Goal: Task Accomplishment & Management: Complete application form

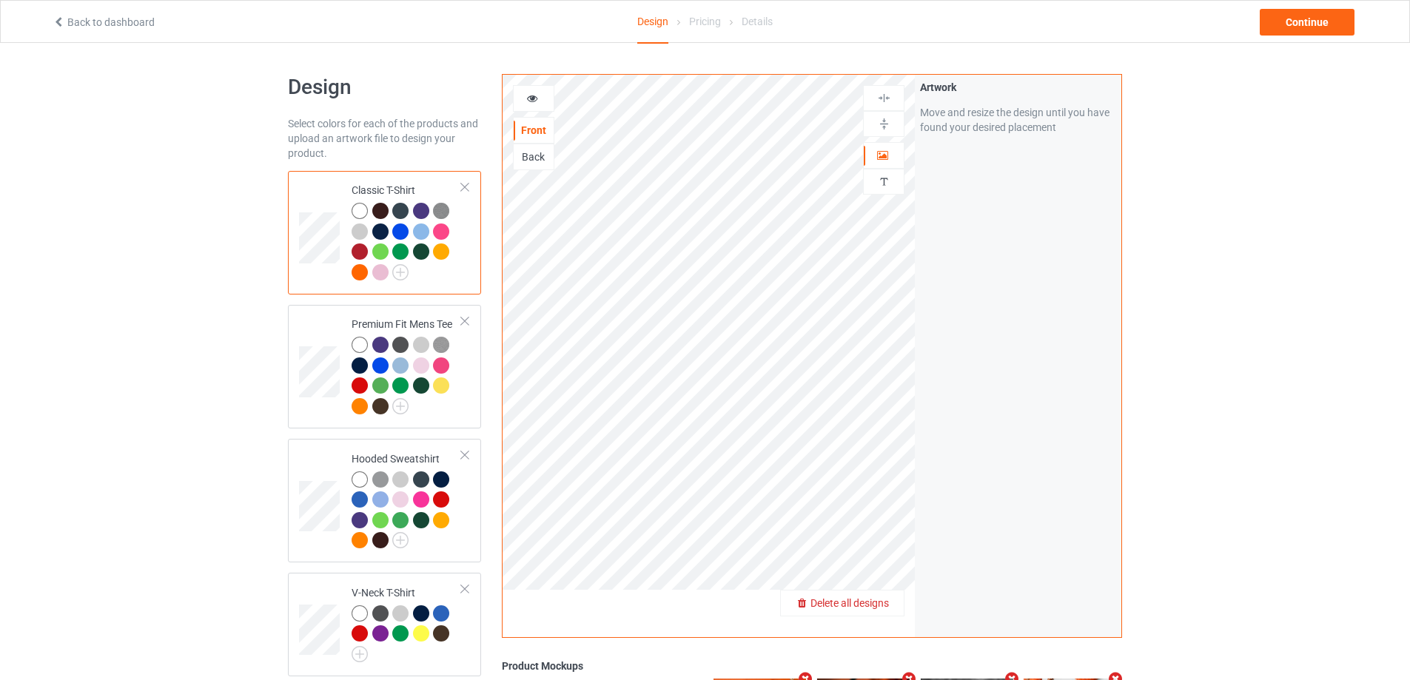
click at [885, 606] on span "Delete all designs" at bounding box center [849, 603] width 78 height 12
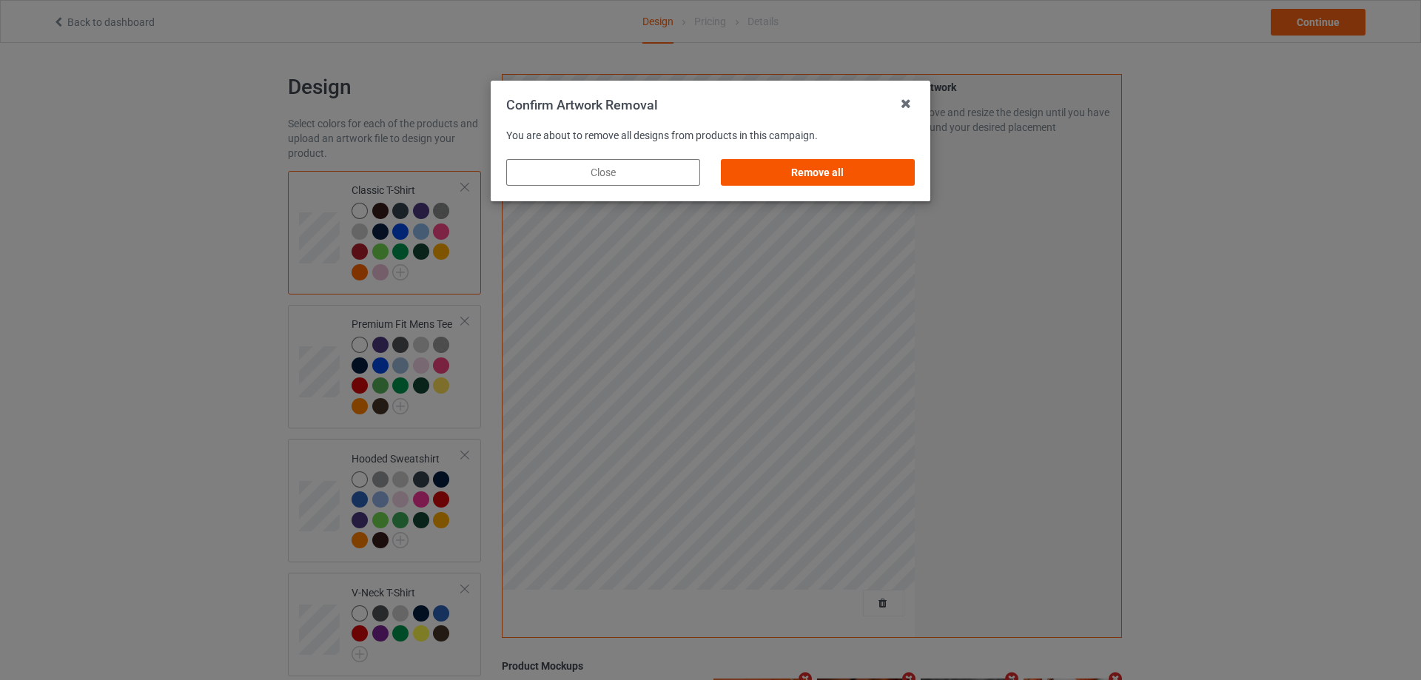
click at [783, 185] on div "Remove all" at bounding box center [818, 172] width 194 height 27
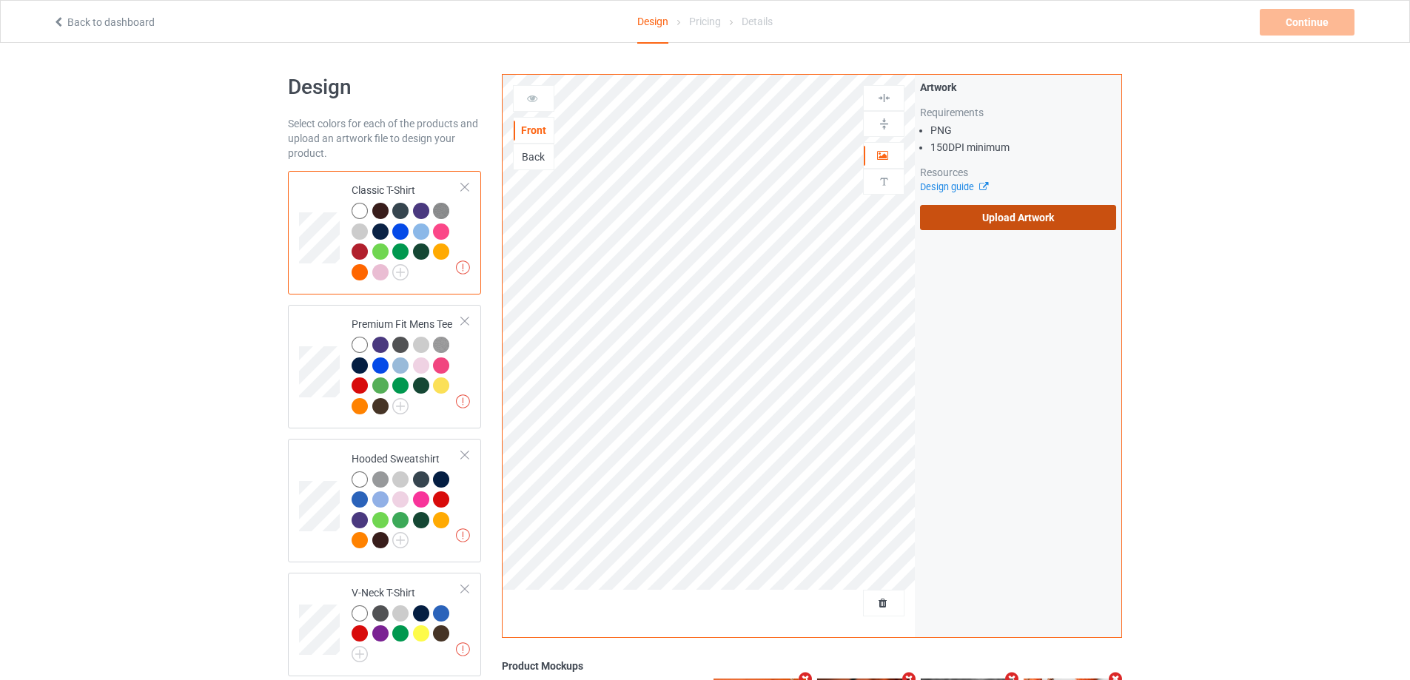
click at [996, 216] on label "Upload Artwork" at bounding box center [1018, 217] width 196 height 25
click at [0, 0] on input "Upload Artwork" at bounding box center [0, 0] width 0 height 0
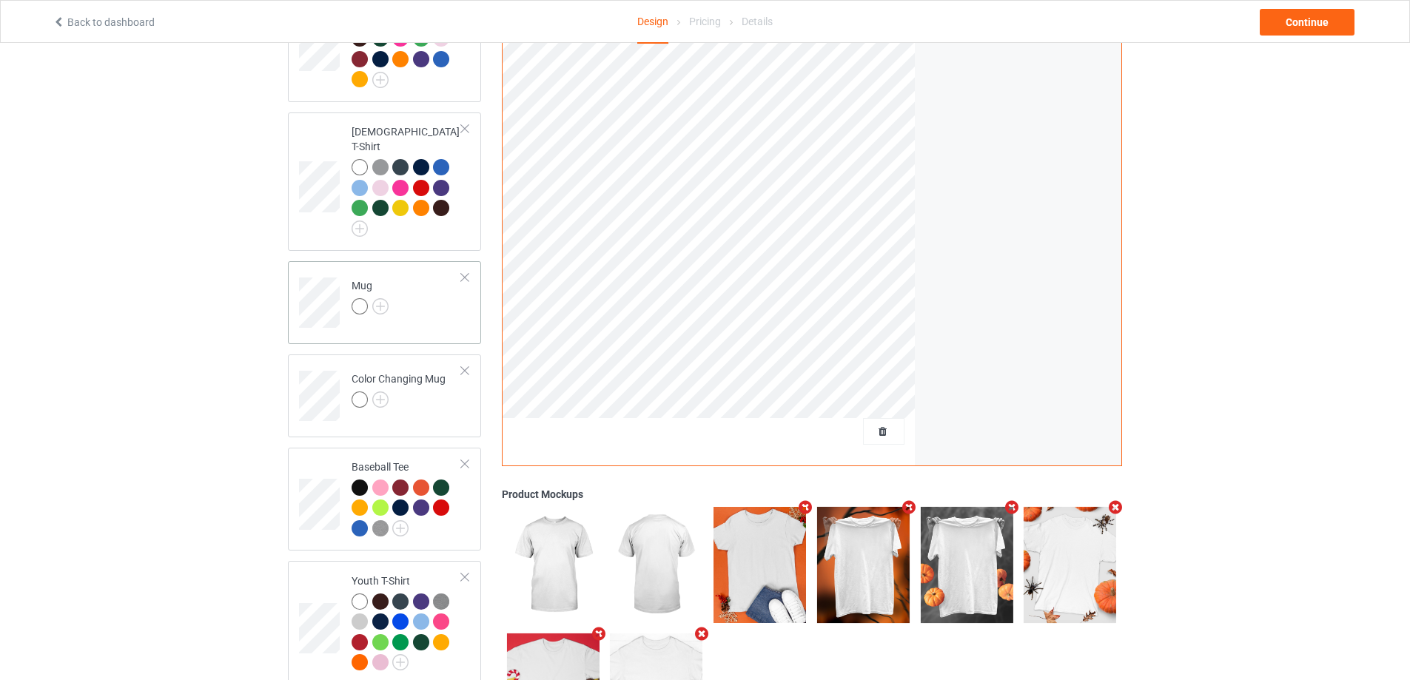
scroll to position [740, 0]
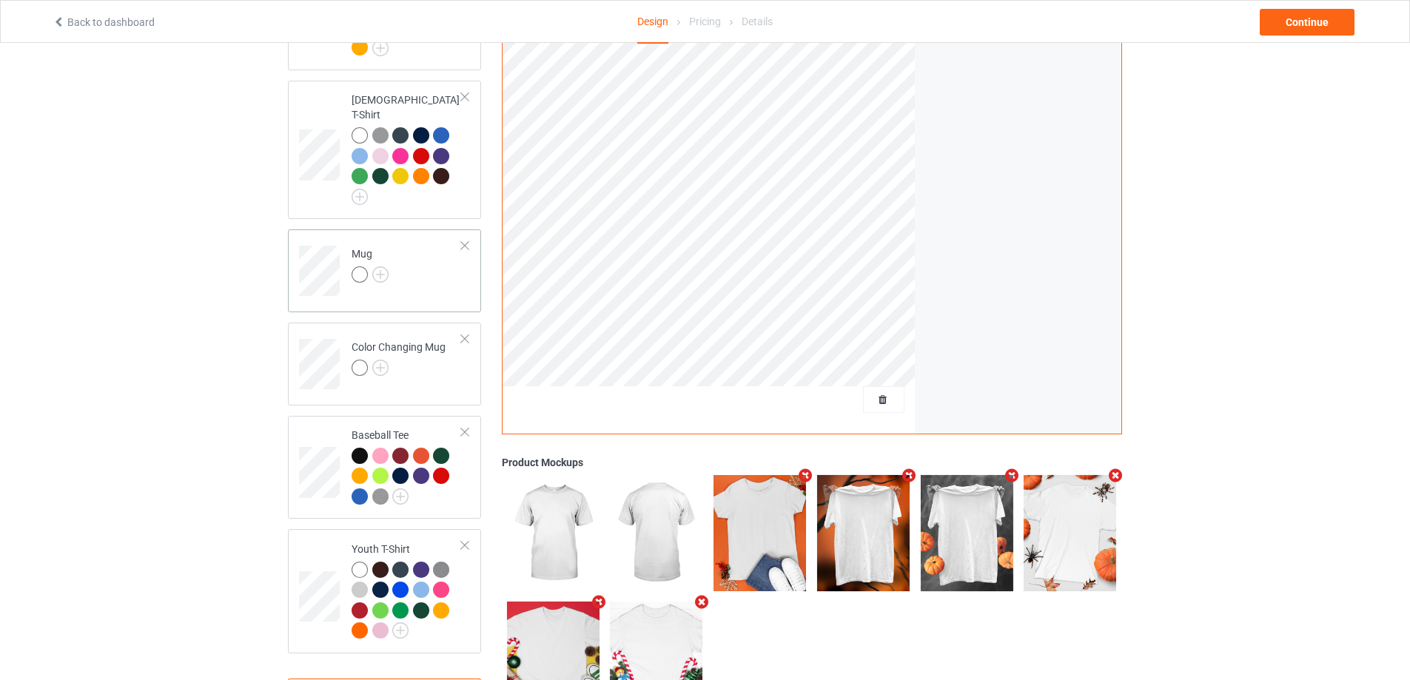
click at [428, 284] on div "Mug" at bounding box center [384, 270] width 193 height 83
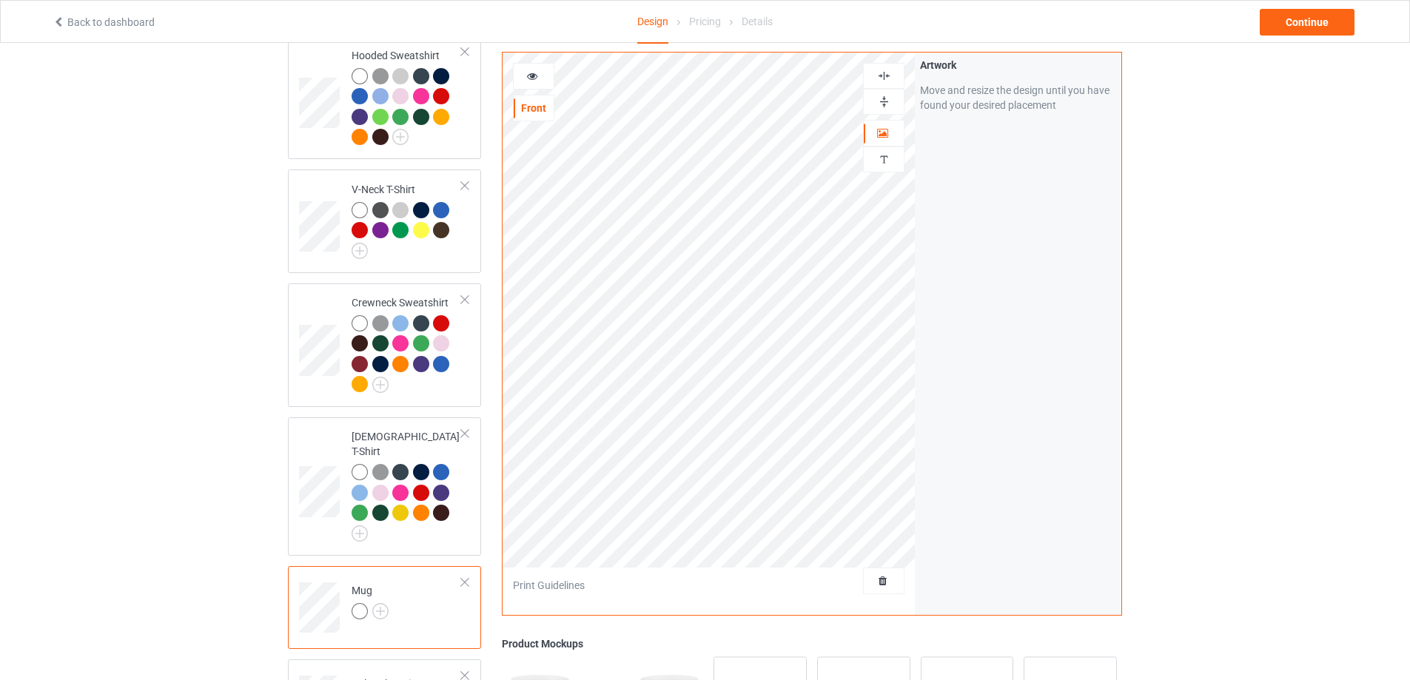
scroll to position [370, 0]
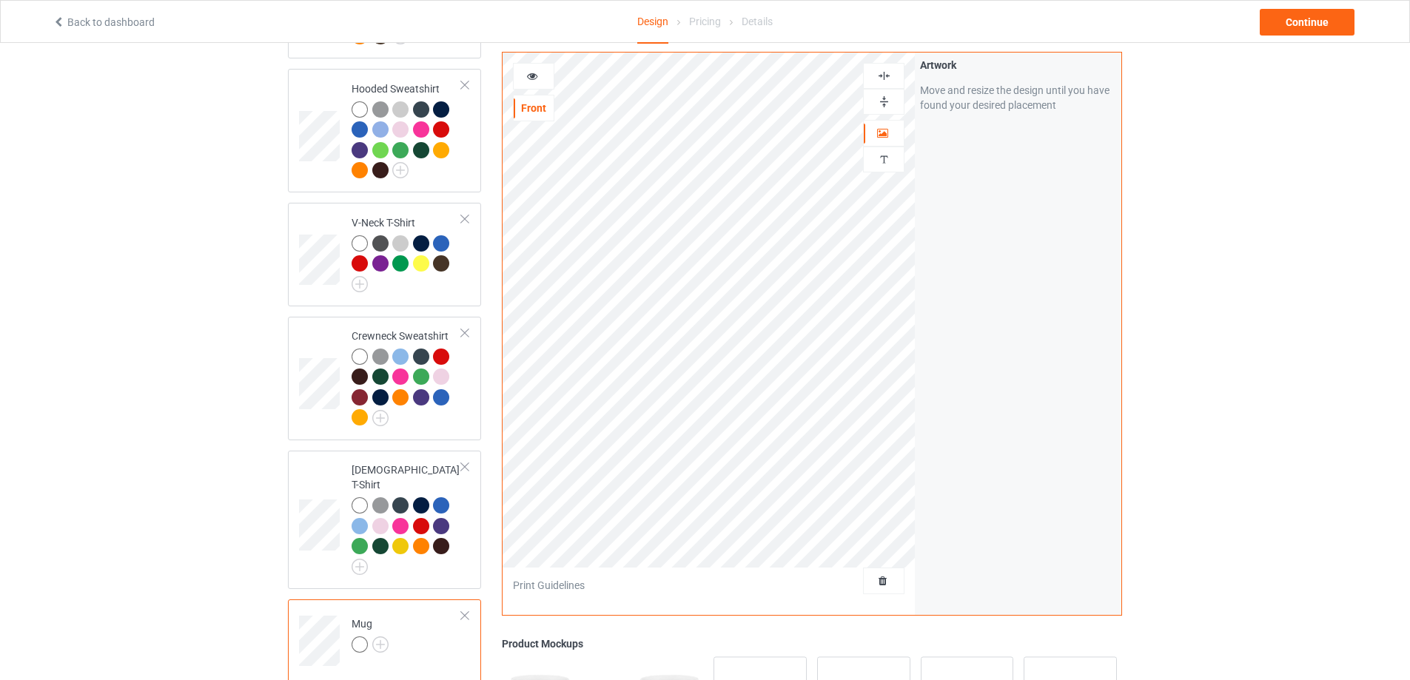
click at [890, 98] on img at bounding box center [884, 102] width 14 height 14
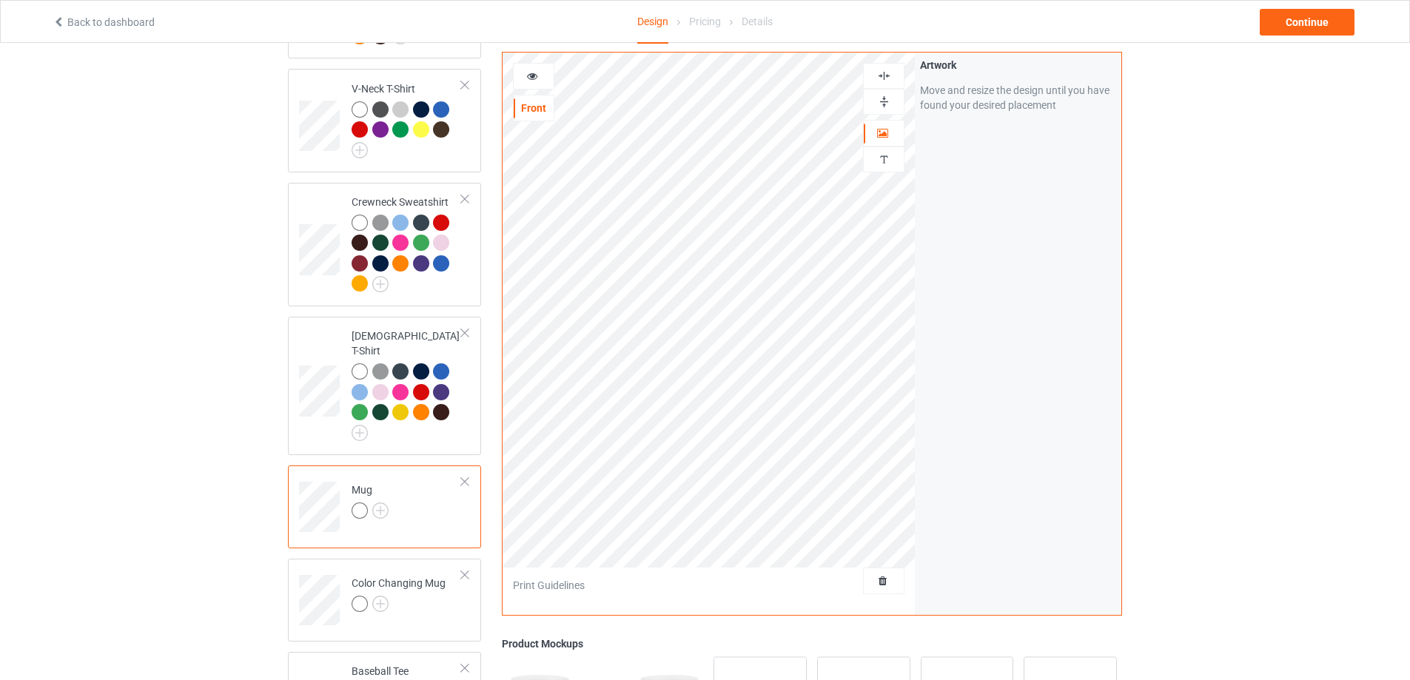
scroll to position [740, 0]
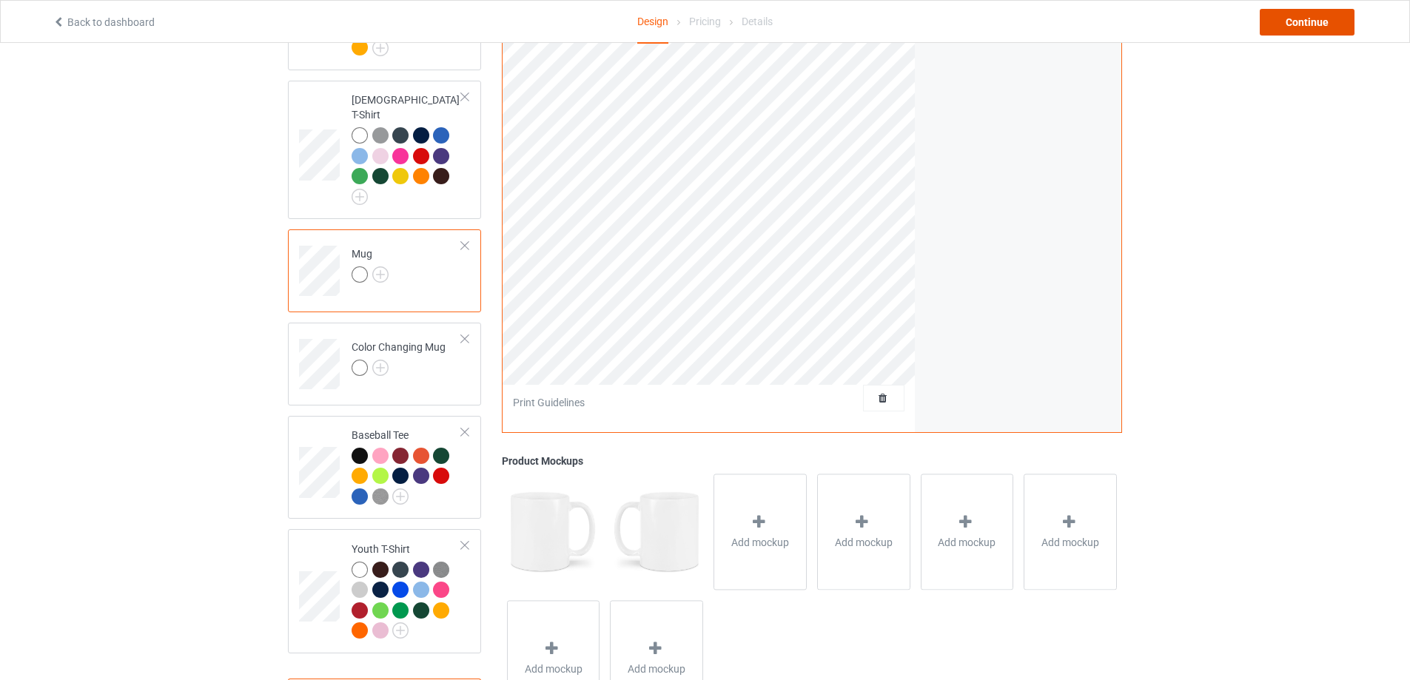
click at [1299, 30] on div "Continue" at bounding box center [1307, 22] width 95 height 27
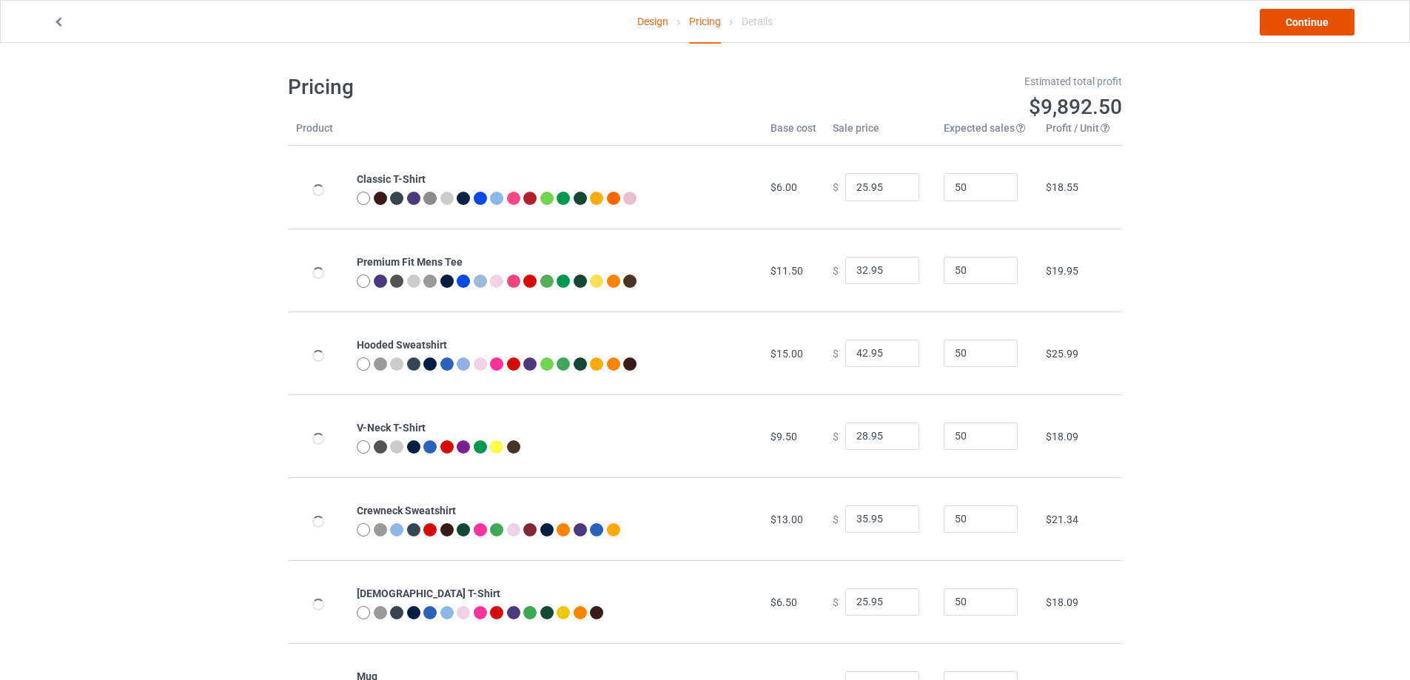
click at [1300, 30] on link "Continue" at bounding box center [1307, 22] width 95 height 27
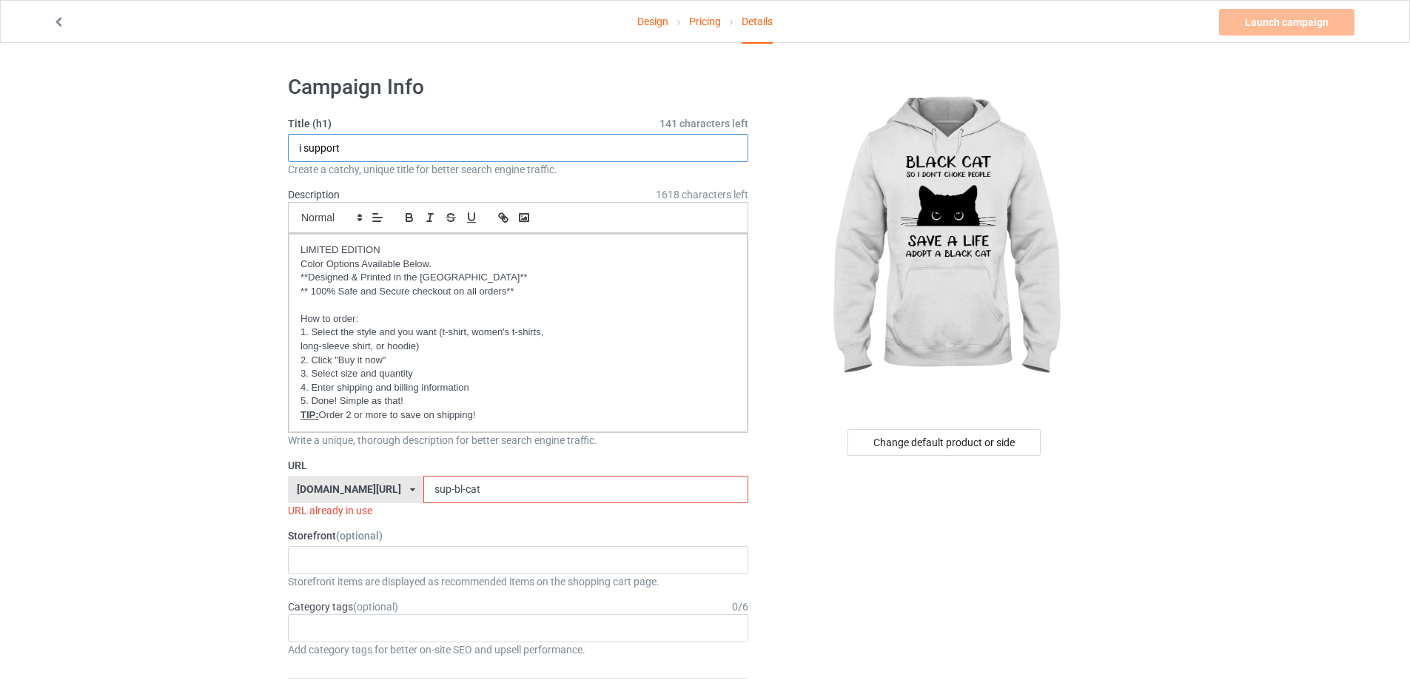
click at [398, 146] on input "i support" at bounding box center [518, 148] width 460 height 28
drag, startPoint x: 398, startPoint y: 146, endPoint x: 261, endPoint y: 147, distance: 136.9
type input "Black Cat"
drag, startPoint x: 514, startPoint y: 490, endPoint x: 346, endPoint y: 472, distance: 169.0
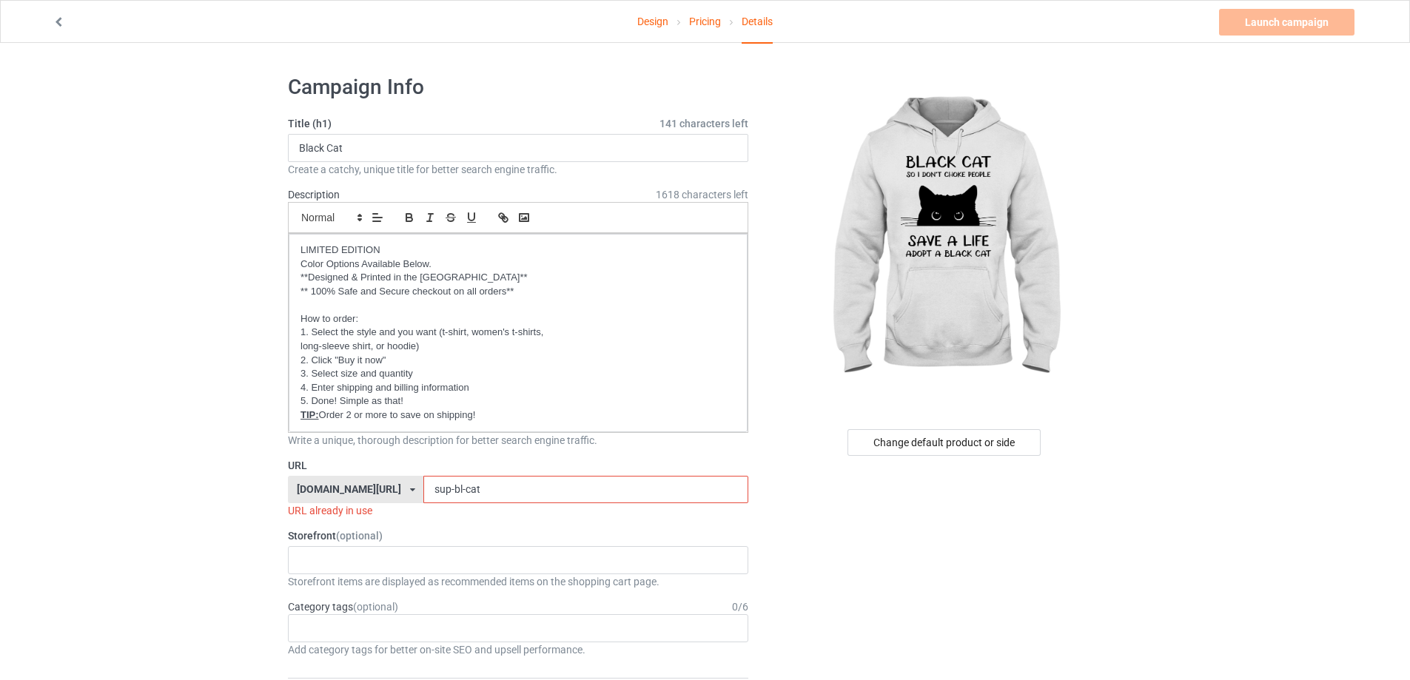
click at [346, 472] on div "URL [DOMAIN_NAME][URL] [DOMAIN_NAME][URL] [DOMAIN_NAME][URL] [DOMAIN_NAME][URL]…" at bounding box center [518, 488] width 460 height 61
click at [516, 481] on input "bl-cat" at bounding box center [585, 490] width 324 height 28
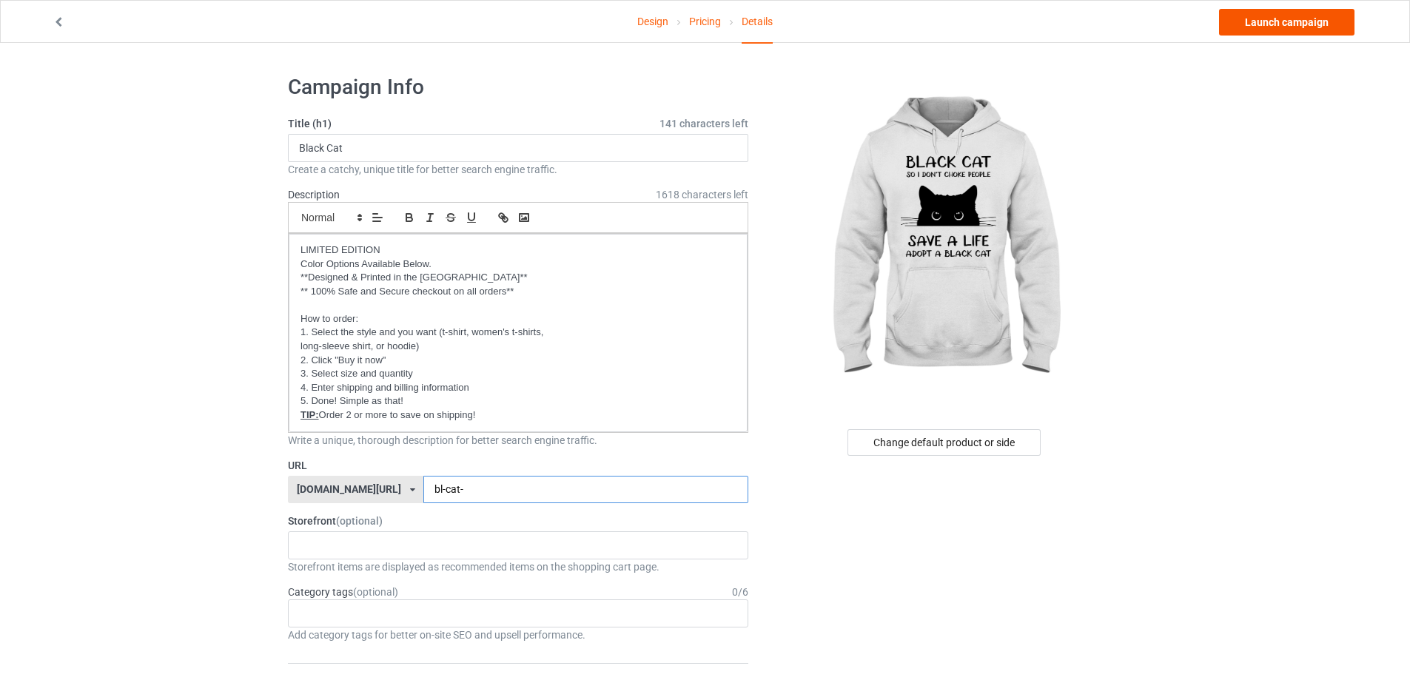
type input "bl-cat-"
click at [1290, 29] on link "Launch campaign" at bounding box center [1286, 22] width 135 height 27
